Goal: Information Seeking & Learning: Learn about a topic

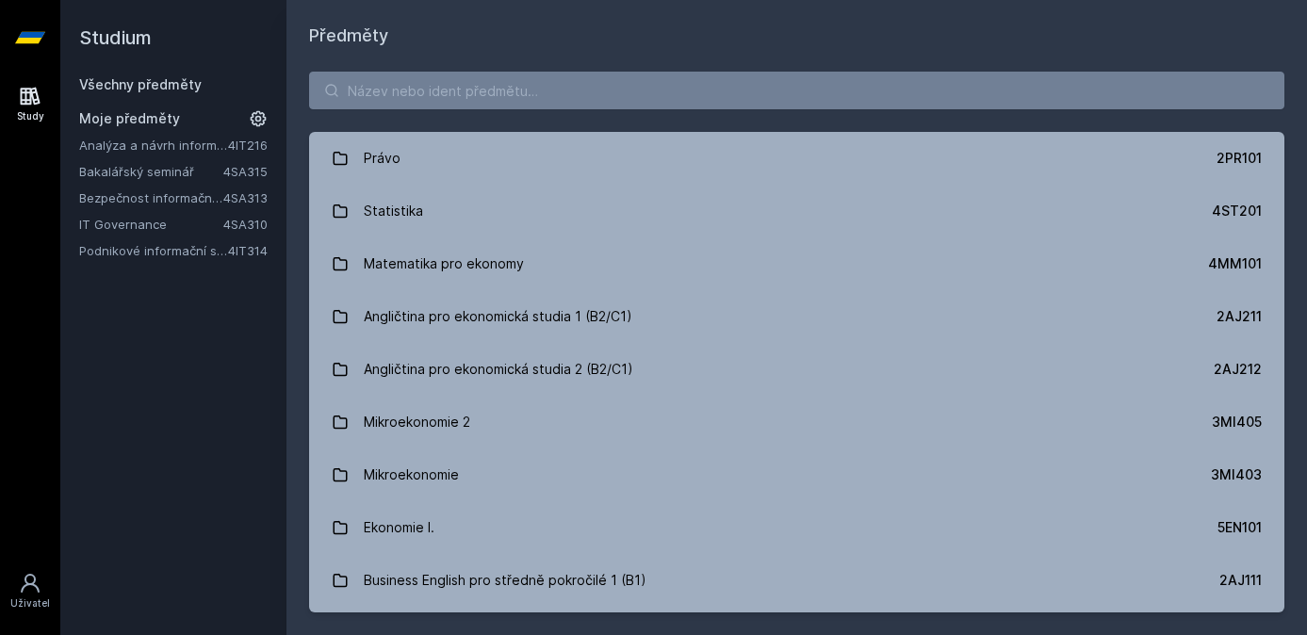
click at [400, 117] on div "Právo 2PR101 Statistika 4ST201 Matematika pro ekonomy 4MM101 Angličtina pro eko…" at bounding box center [796, 342] width 1021 height 586
click at [420, 103] on input "search" at bounding box center [796, 91] width 975 height 38
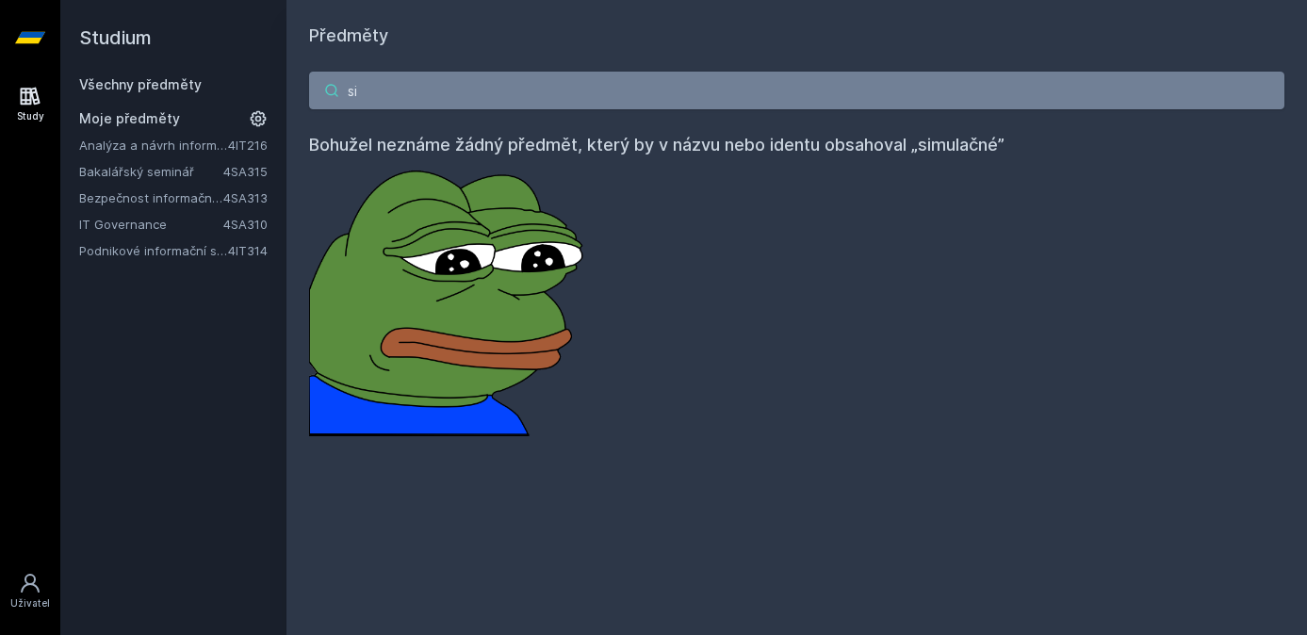
type input "s"
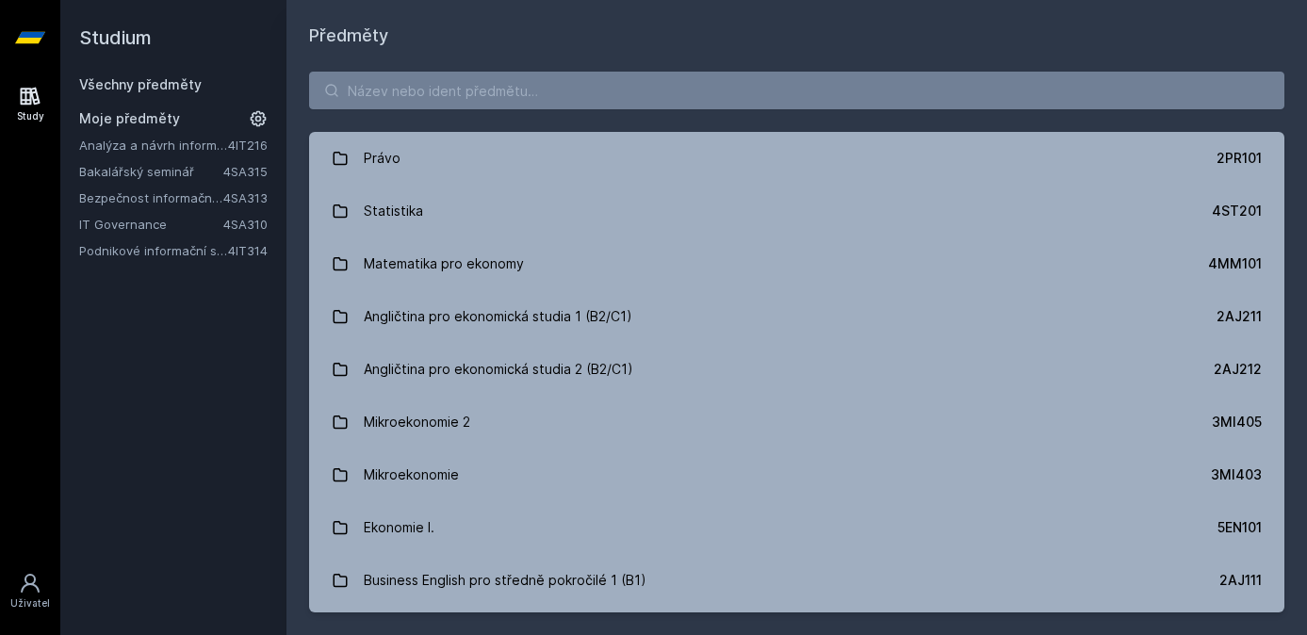
click at [106, 143] on link "Analýza a návrh informačních systémů" at bounding box center [153, 145] width 149 height 19
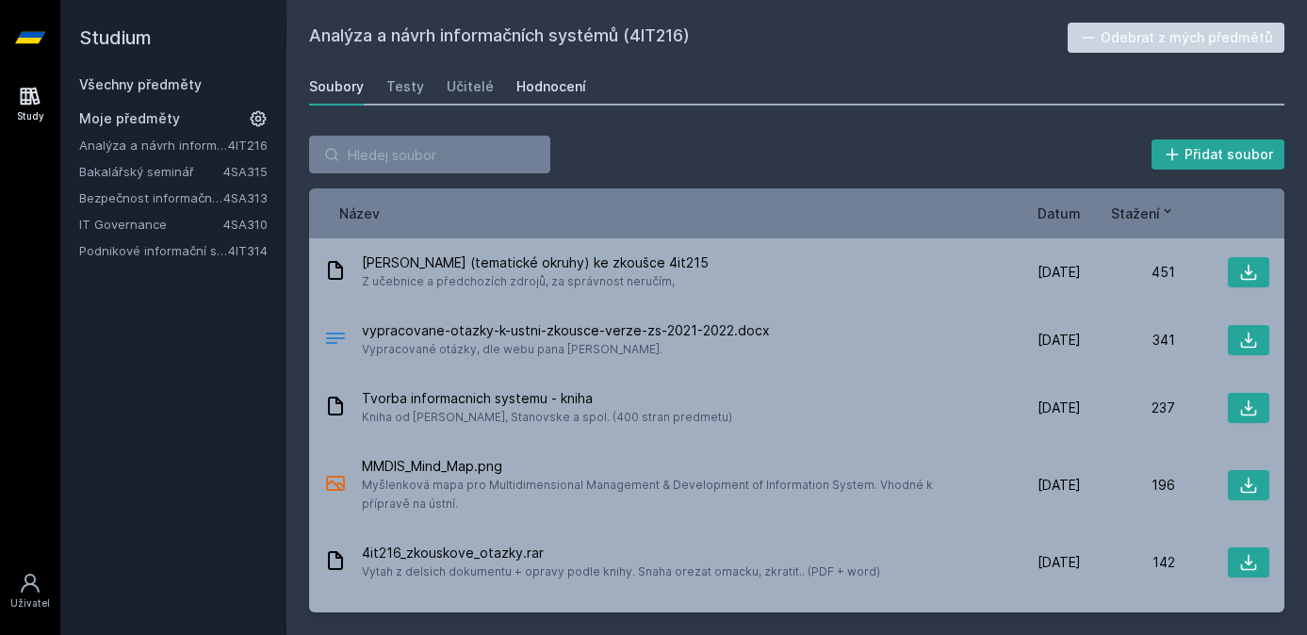
click at [554, 79] on div "Hodnocení" at bounding box center [551, 86] width 70 height 19
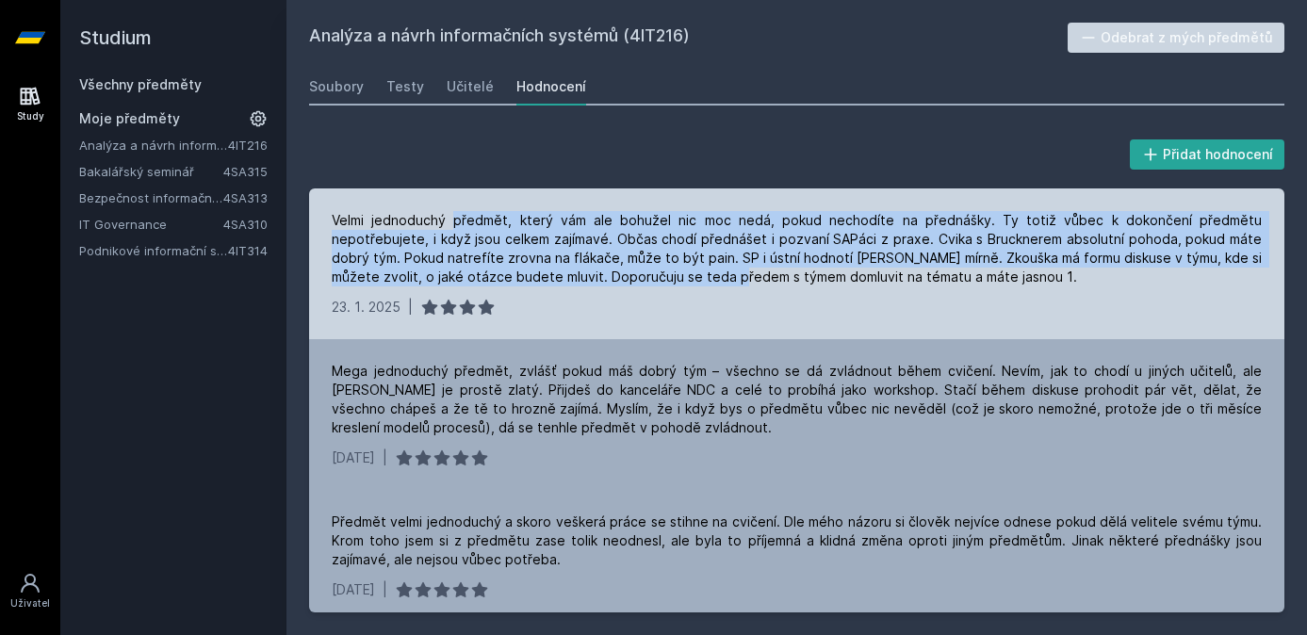
drag, startPoint x: 452, startPoint y: 211, endPoint x: 723, endPoint y: 273, distance: 277.5
click at [723, 273] on div "Velmi jednoduchý předmět, který vám ale bohužel nic moc nedá, pokud nechodíte n…" at bounding box center [797, 248] width 930 height 75
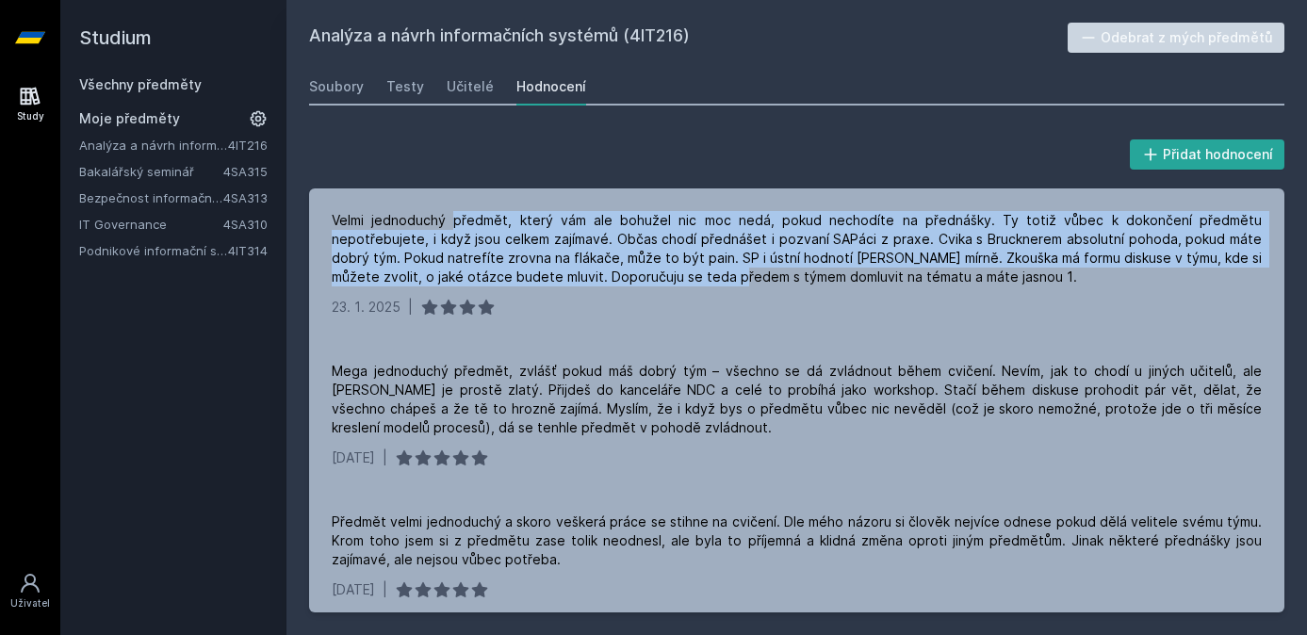
click at [165, 198] on link "Bezpečnost informačních systémů" at bounding box center [151, 197] width 144 height 19
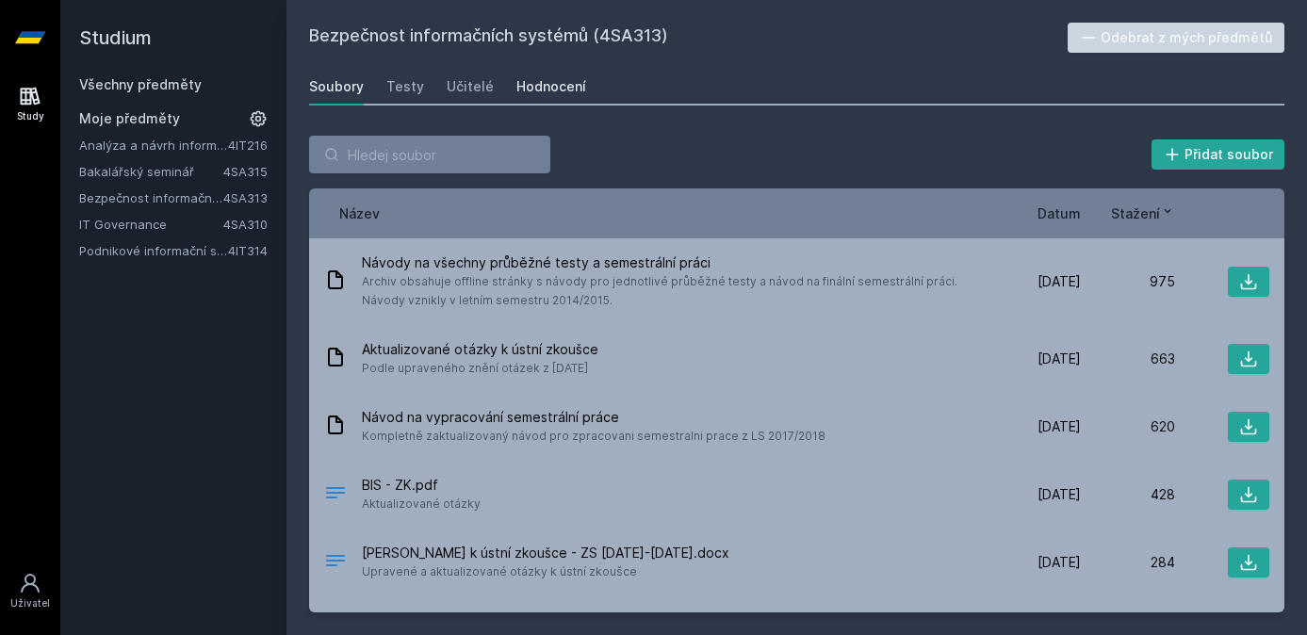
click at [560, 83] on div "Hodnocení" at bounding box center [551, 86] width 70 height 19
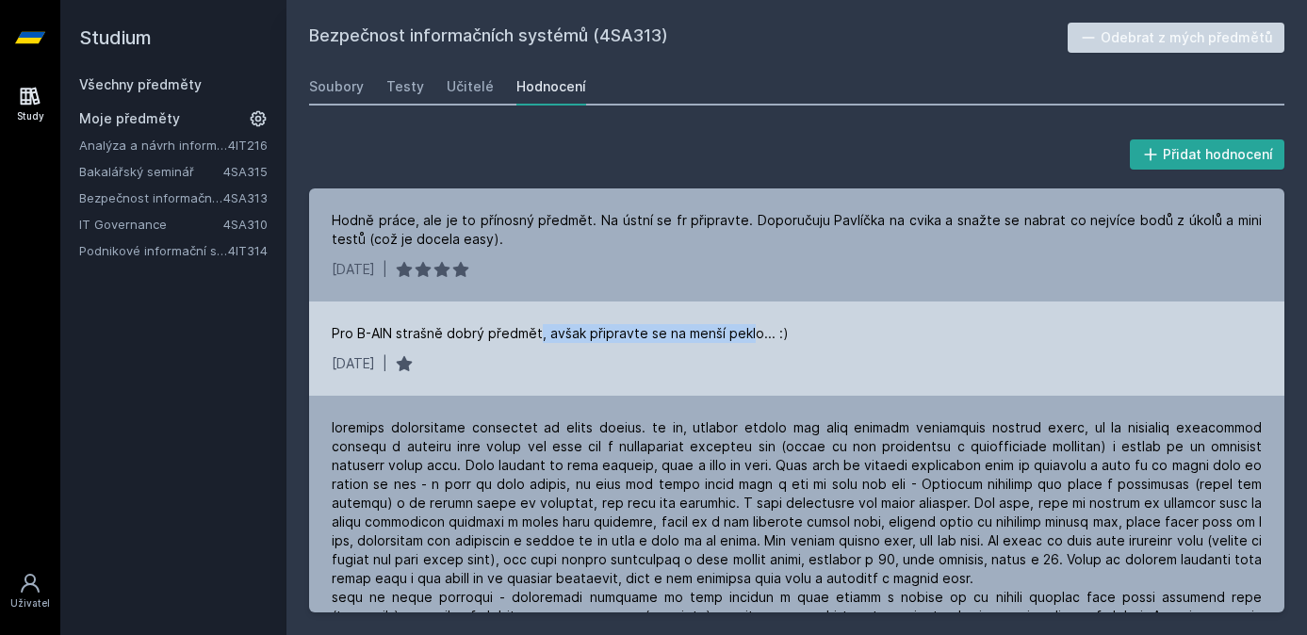
drag, startPoint x: 542, startPoint y: 329, endPoint x: 753, endPoint y: 335, distance: 211.2
click at [753, 335] on div "Pro B-AIN strašně dobrý předmět, avšak připravte se na menší peklo... :)" at bounding box center [560, 333] width 457 height 19
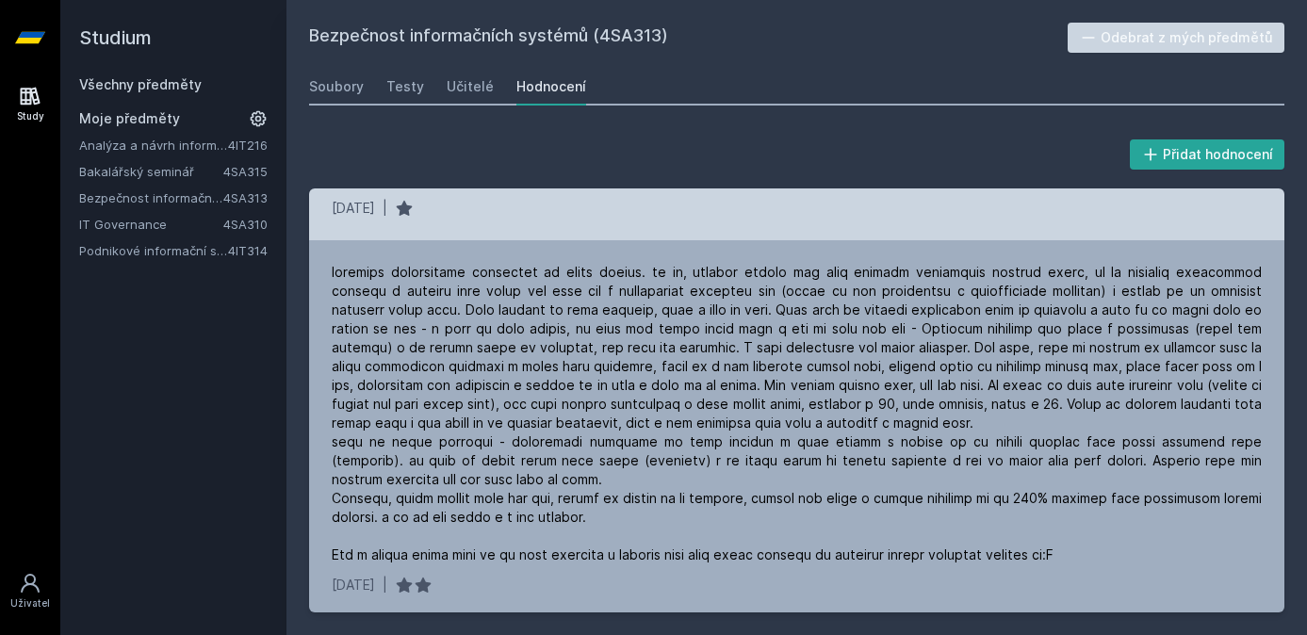
scroll to position [164, 0]
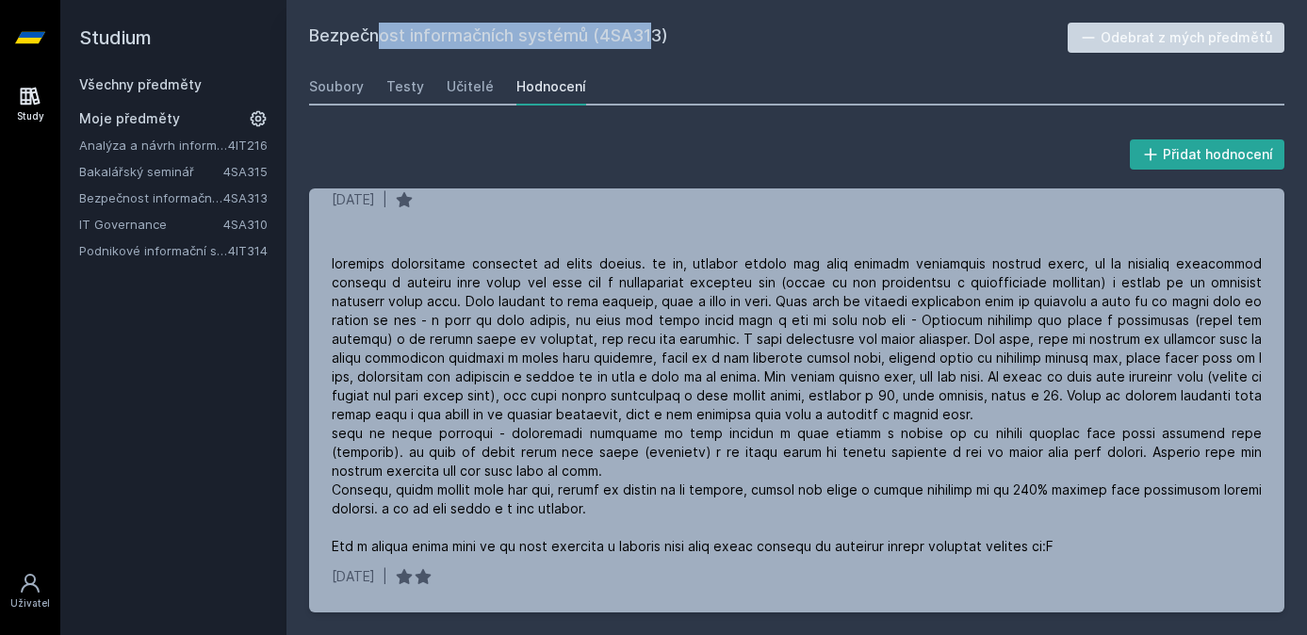
drag, startPoint x: 311, startPoint y: 36, endPoint x: 586, endPoint y: 36, distance: 275.2
click at [586, 36] on h2 "Bezpečnost informačních systémů (4SA313)" at bounding box center [688, 38] width 759 height 30
copy h2 "Bezpečnost informačních systémů"
click at [167, 144] on link "Analýza a návrh informačních systémů" at bounding box center [153, 145] width 149 height 19
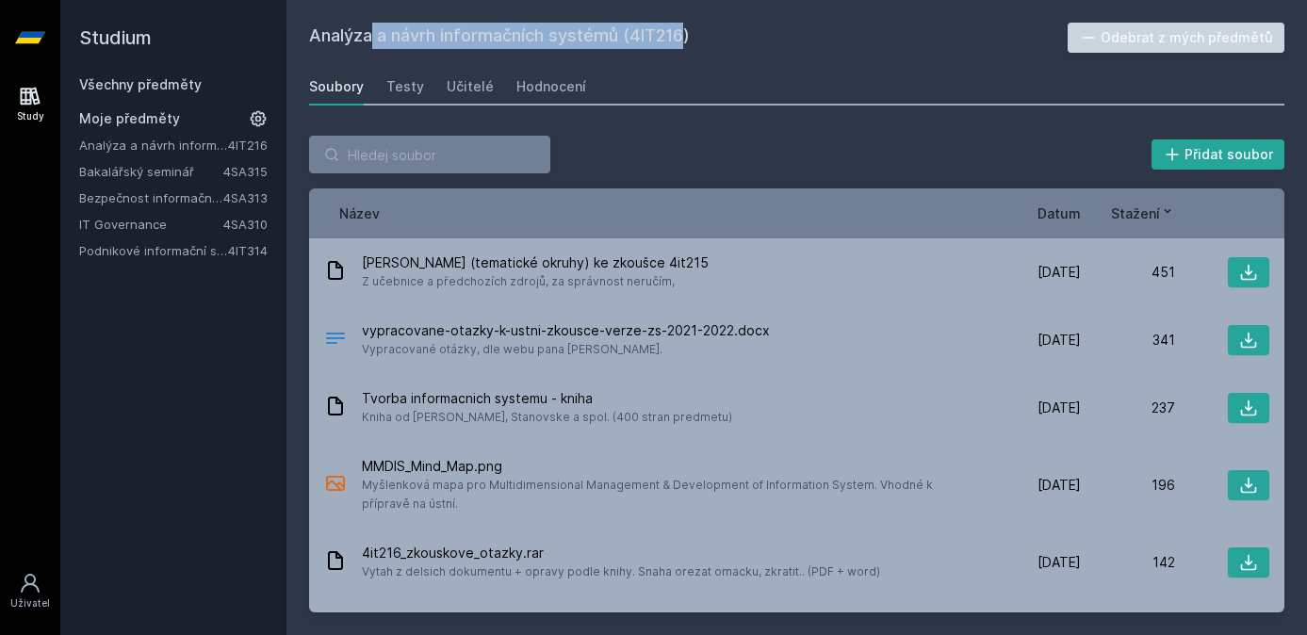
drag, startPoint x: 312, startPoint y: 33, endPoint x: 626, endPoint y: 41, distance: 313.9
click at [626, 41] on h2 "Analýza a návrh informačních systémů (4IT216)" at bounding box center [688, 38] width 759 height 30
copy h2 "Analýza a návrh informačních systémů"
click at [129, 166] on link "Bakalářský seminář" at bounding box center [151, 171] width 144 height 19
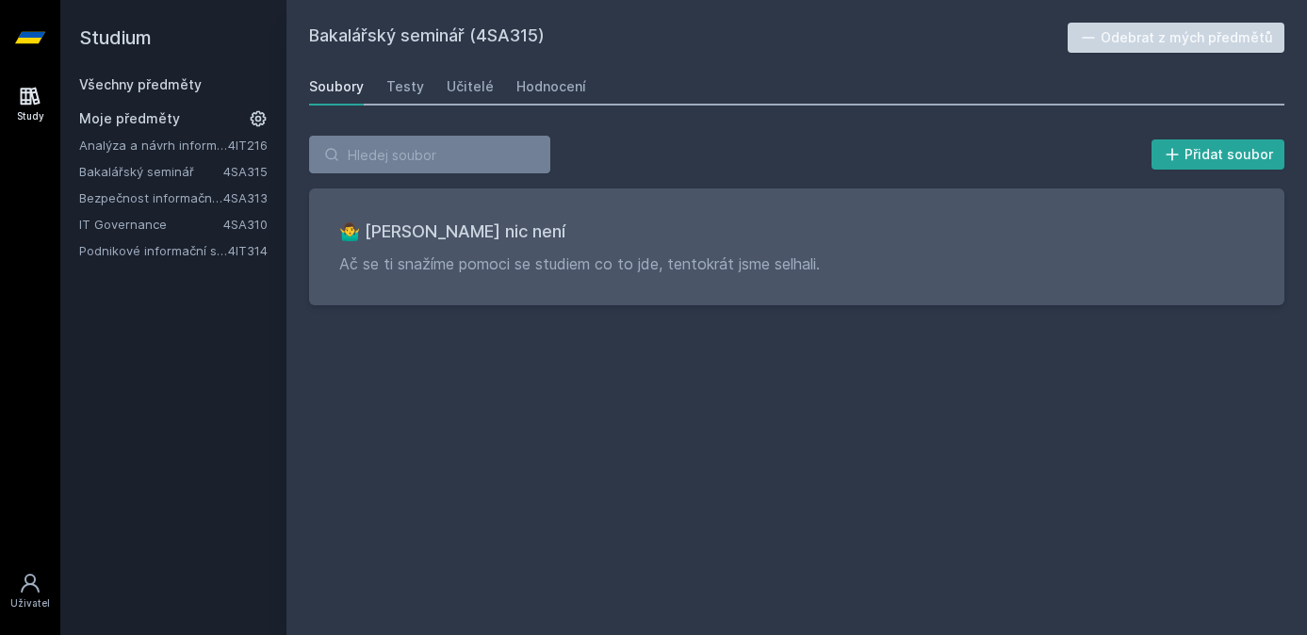
click at [136, 203] on link "Bezpečnost informačních systémů" at bounding box center [151, 197] width 144 height 19
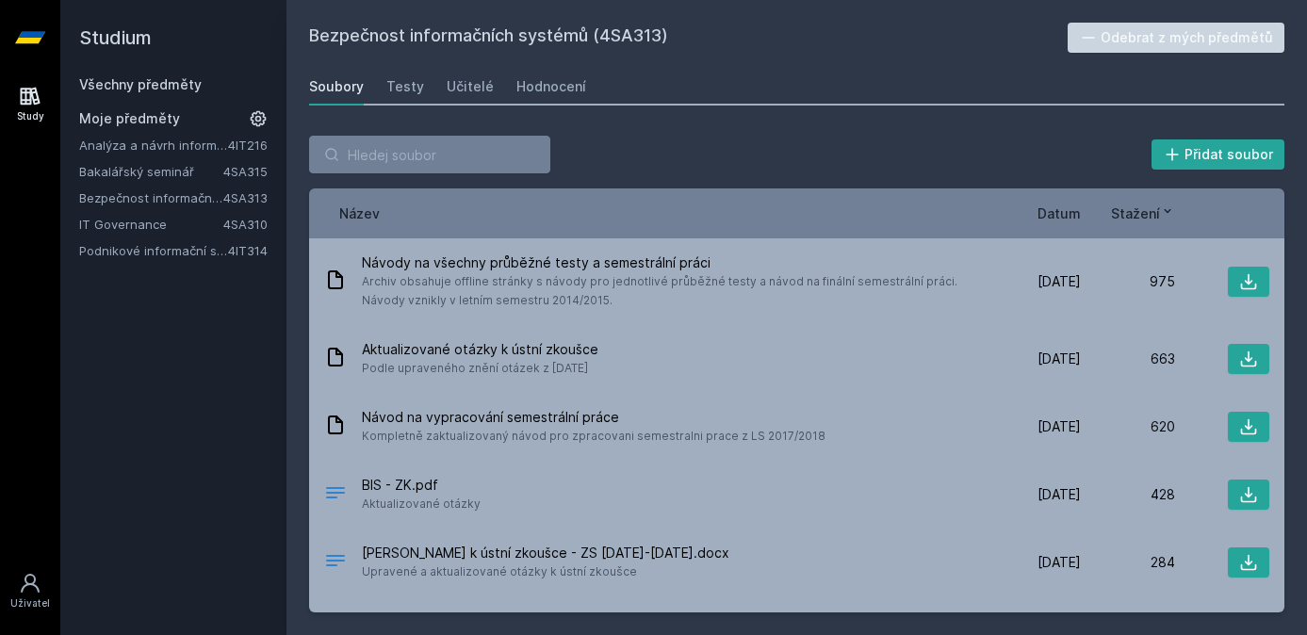
click at [136, 227] on link "IT Governance" at bounding box center [151, 224] width 144 height 19
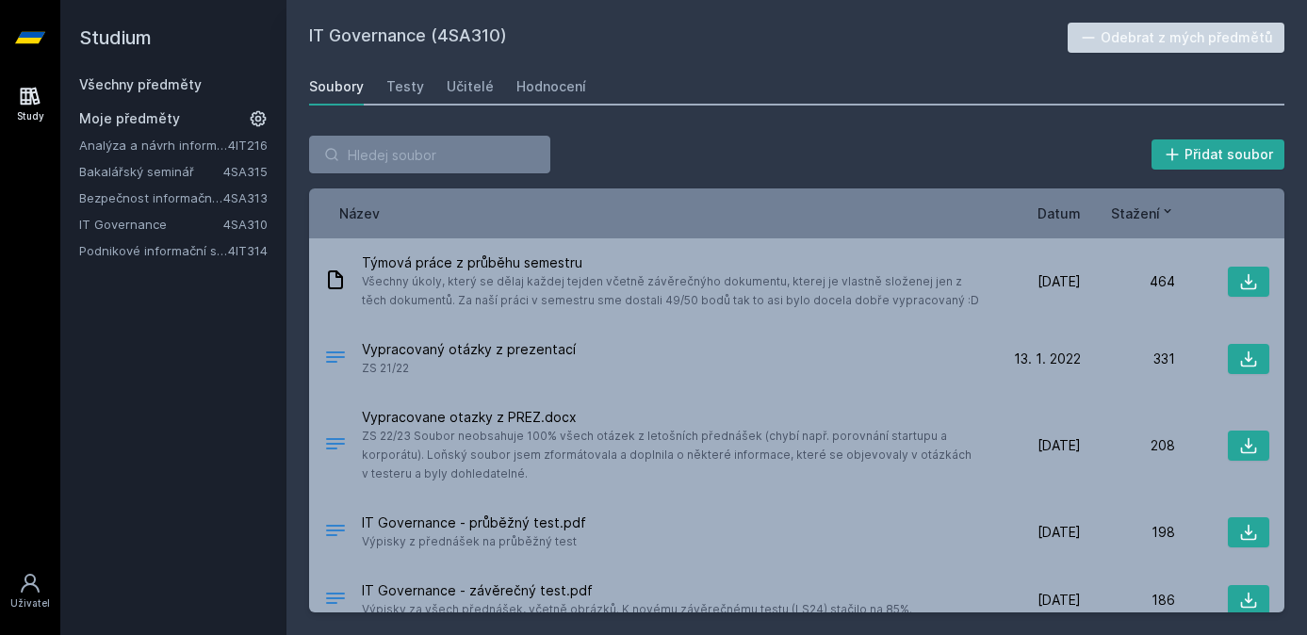
click at [315, 33] on h2 "IT Governance (4SA310)" at bounding box center [688, 38] width 759 height 30
drag, startPoint x: 304, startPoint y: 32, endPoint x: 427, endPoint y: 42, distance: 122.9
click at [426, 42] on div "IT Governance (4SA310) Odebrat z mých předmětů [GEOGRAPHIC_DATA] Testy Učitelé …" at bounding box center [796, 317] width 1021 height 635
copy h2 "IT Governance"
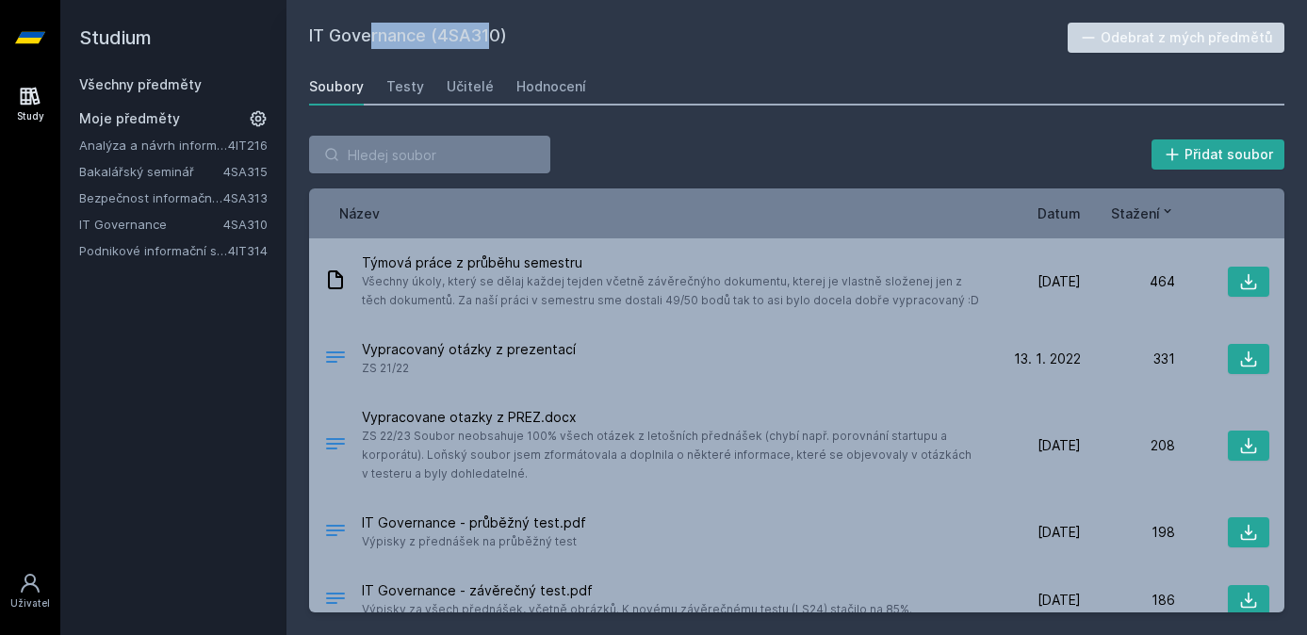
click at [132, 252] on link "Podnikové informační systémy" at bounding box center [153, 250] width 149 height 19
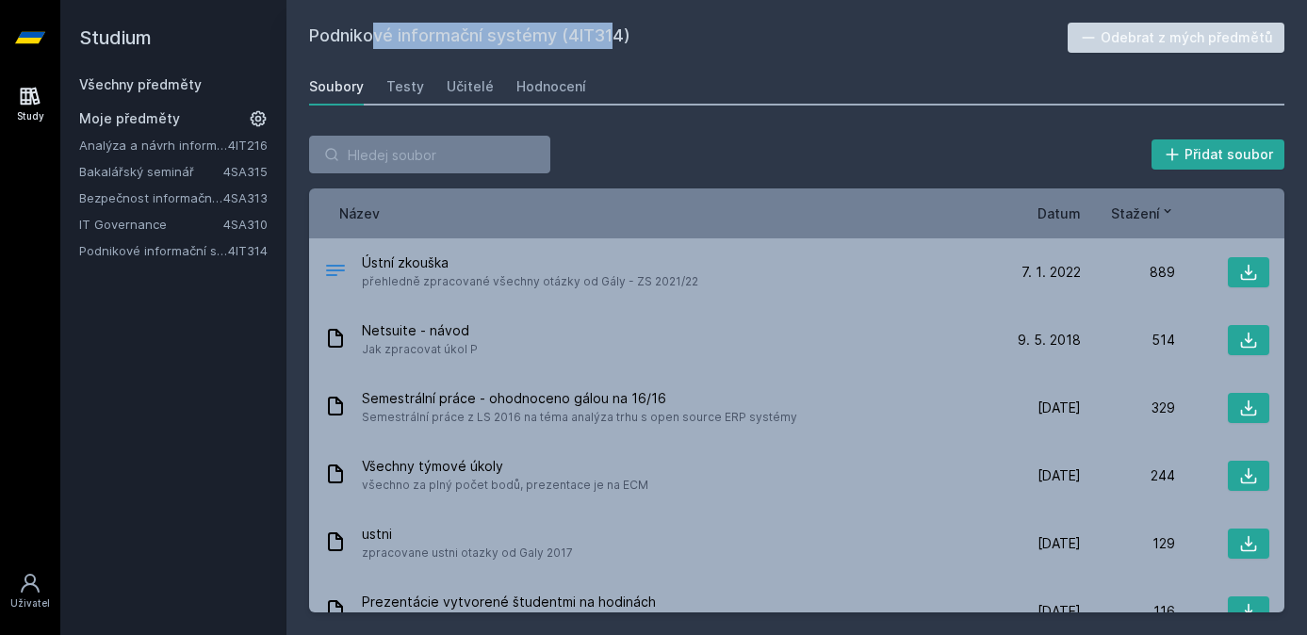
drag, startPoint x: 309, startPoint y: 34, endPoint x: 558, endPoint y: 37, distance: 248.8
click at [558, 37] on h2 "Podnikové informační systémy (4IT314)" at bounding box center [688, 38] width 759 height 30
copy h2 "Podnikové informační systémy"
